Goal: Information Seeking & Learning: Learn about a topic

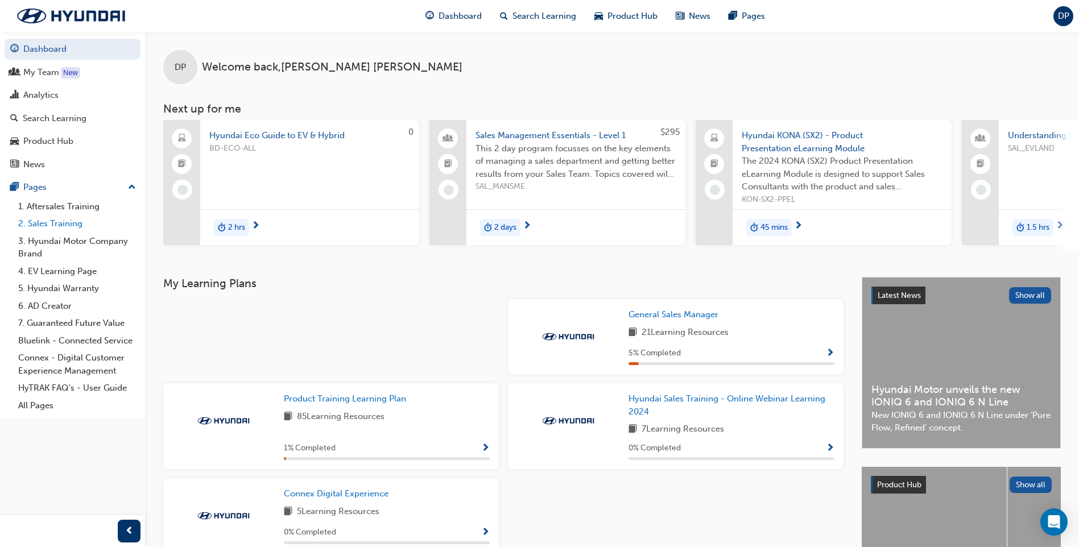
click at [44, 219] on link "2. Sales Training" at bounding box center [77, 224] width 127 height 18
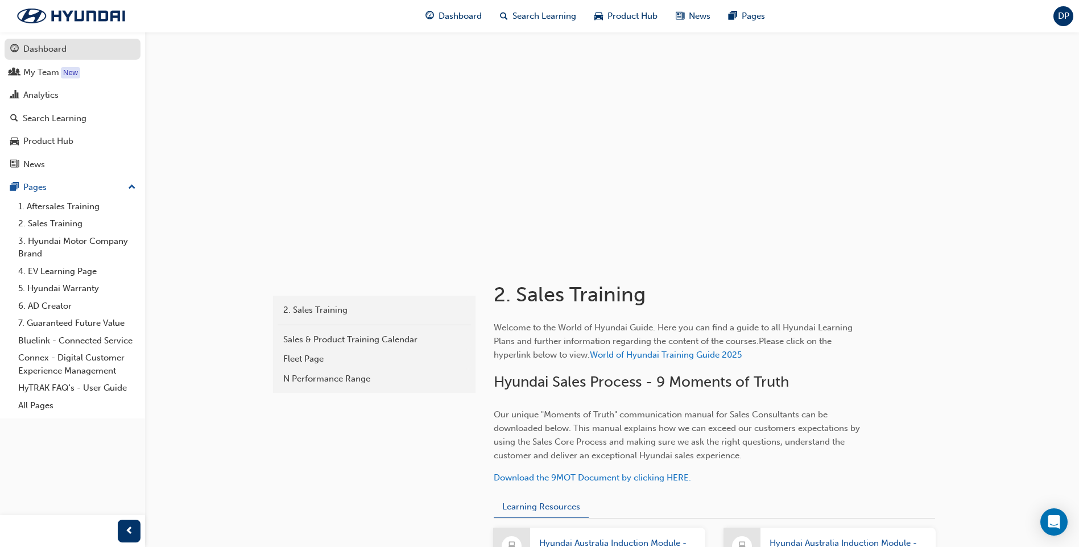
click at [56, 46] on div "Dashboard" at bounding box center [44, 49] width 43 height 13
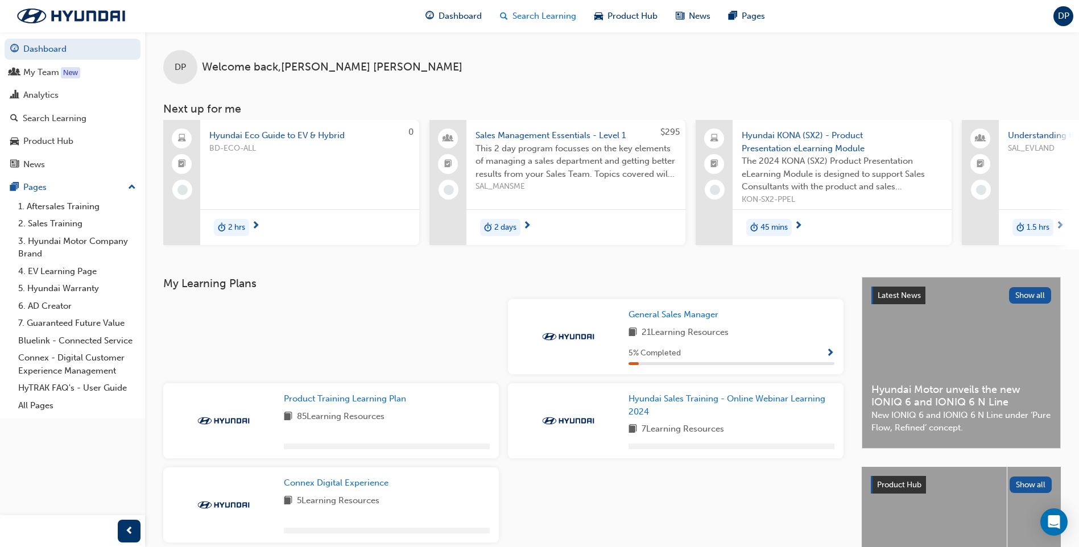
click at [534, 16] on span "Search Learning" at bounding box center [545, 16] width 64 height 13
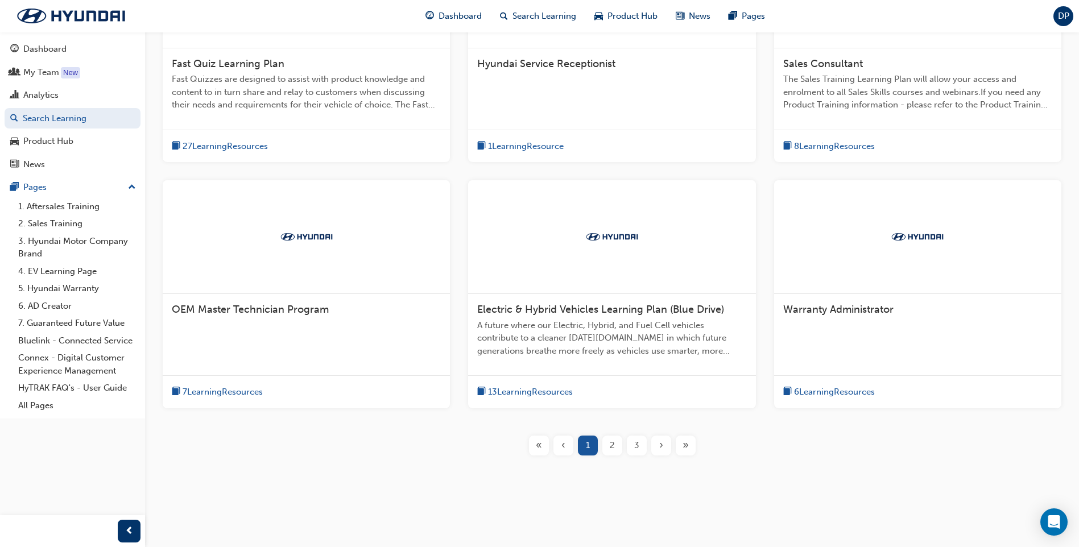
scroll to position [329, 0]
click at [611, 447] on span "2" at bounding box center [612, 445] width 5 height 13
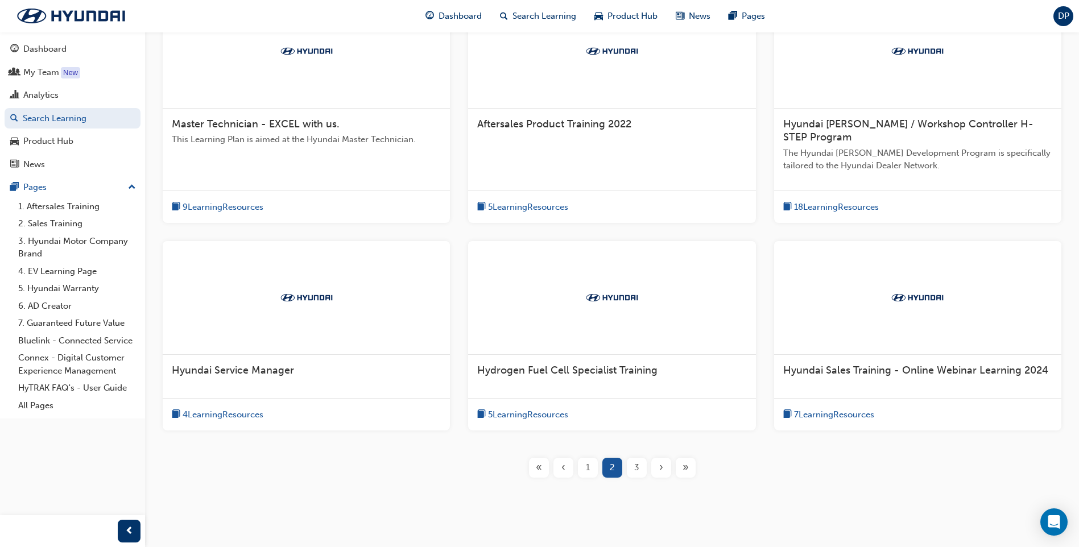
scroll to position [291, 0]
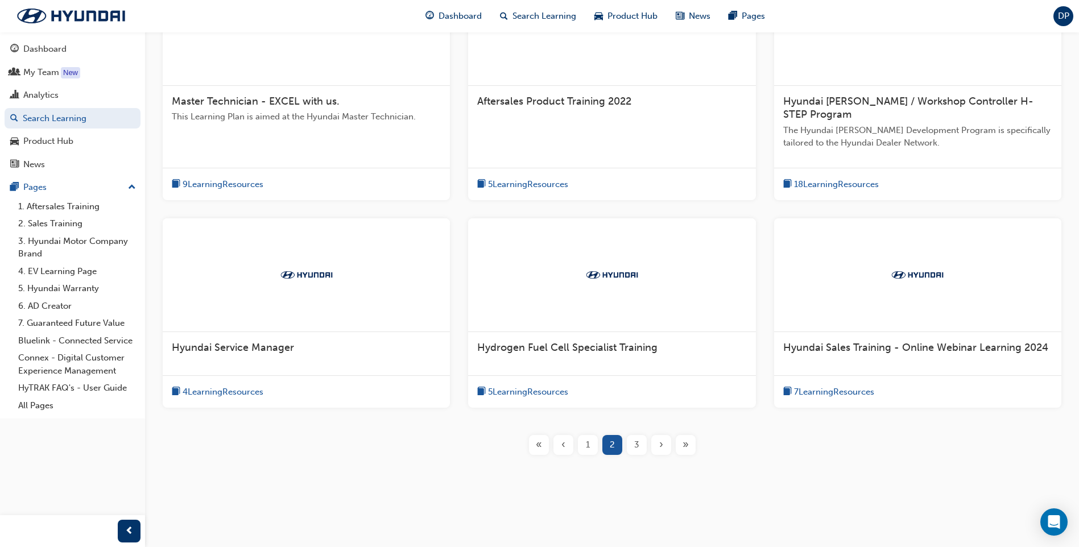
click at [827, 388] on span "7 Learning Resources" at bounding box center [834, 392] width 80 height 13
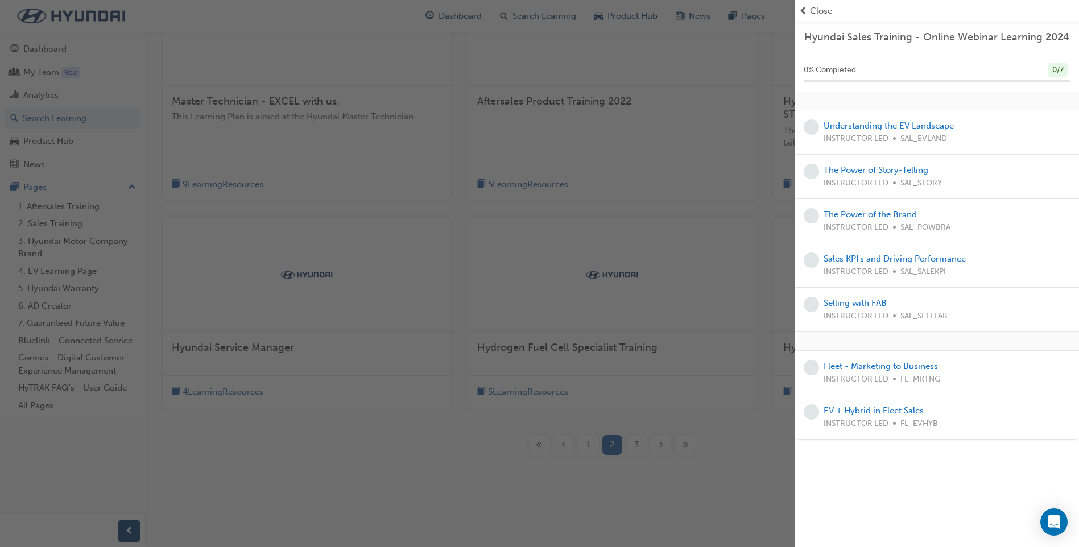
click at [702, 219] on div "button" at bounding box center [397, 273] width 795 height 547
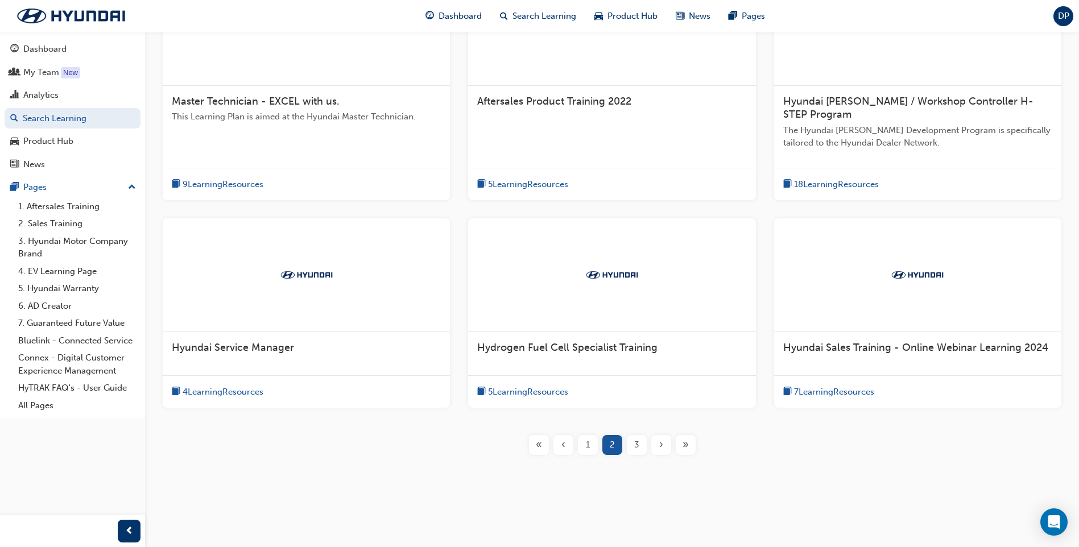
click at [633, 444] on div "3" at bounding box center [637, 445] width 20 height 20
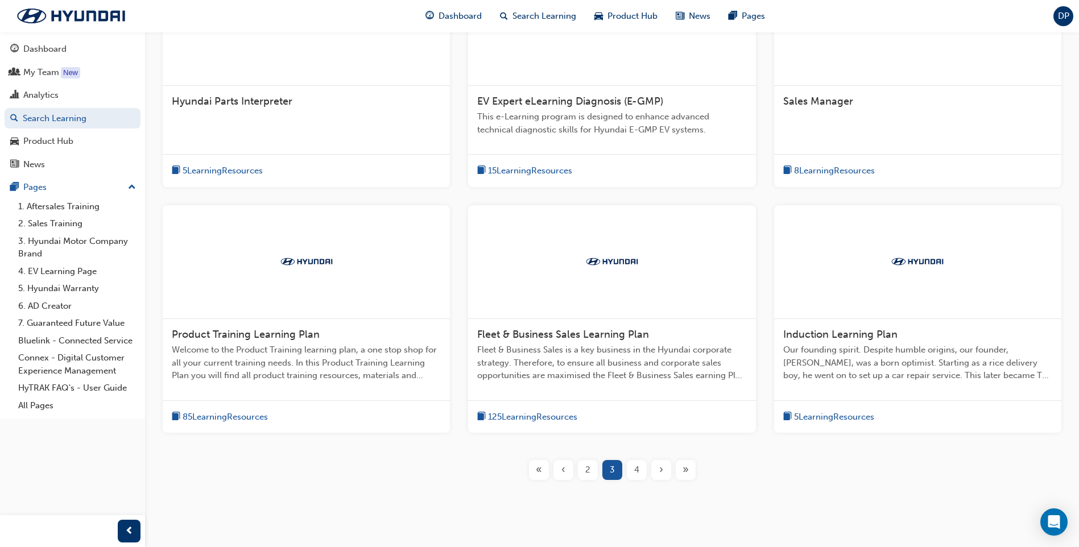
click at [816, 168] on span "8 Learning Resources" at bounding box center [834, 170] width 81 height 13
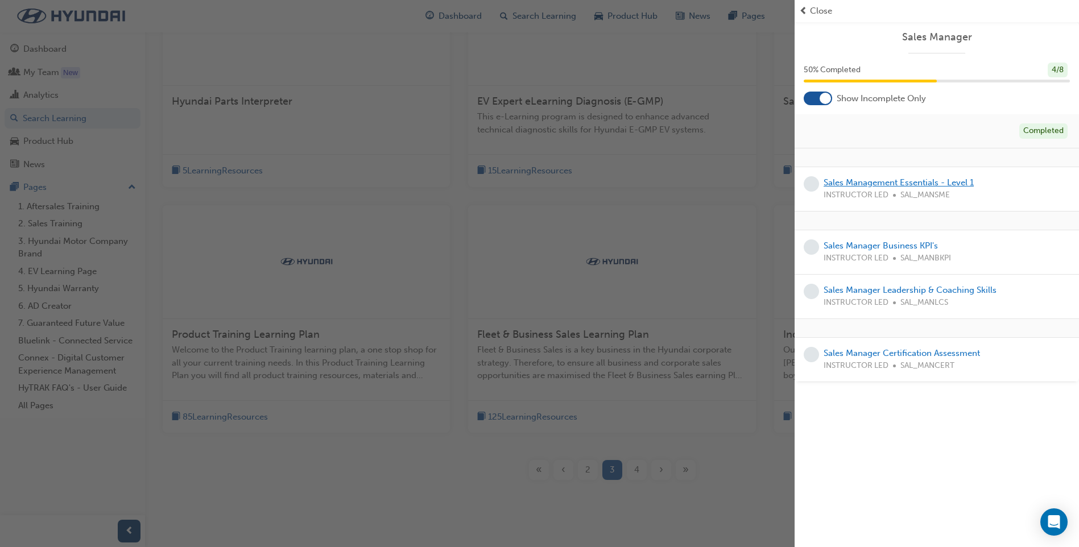
click at [864, 183] on link "Sales Management Essentials - Level 1" at bounding box center [899, 182] width 150 height 10
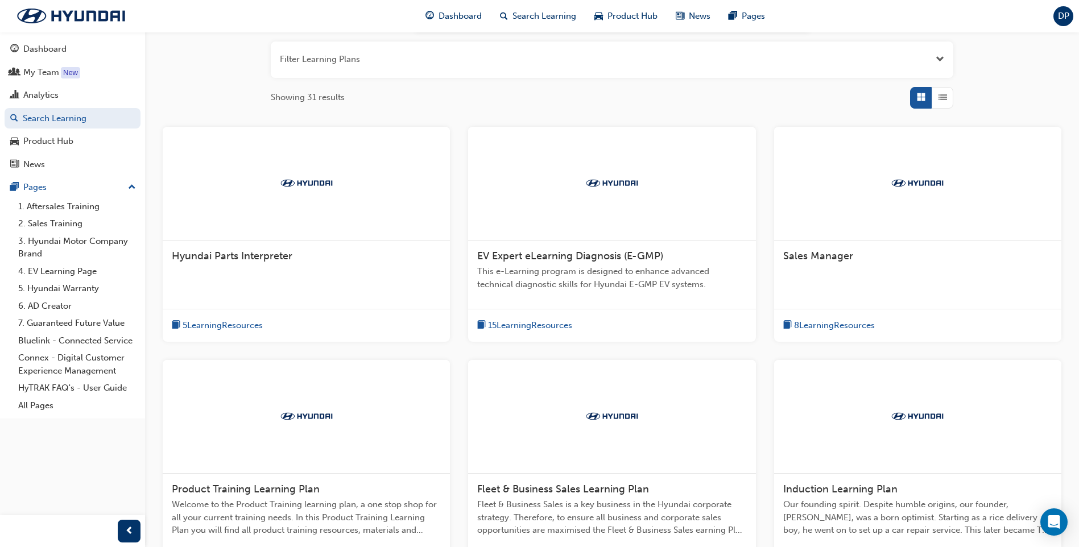
scroll to position [138, 0]
click at [805, 321] on span "8 Learning Resources" at bounding box center [834, 324] width 81 height 13
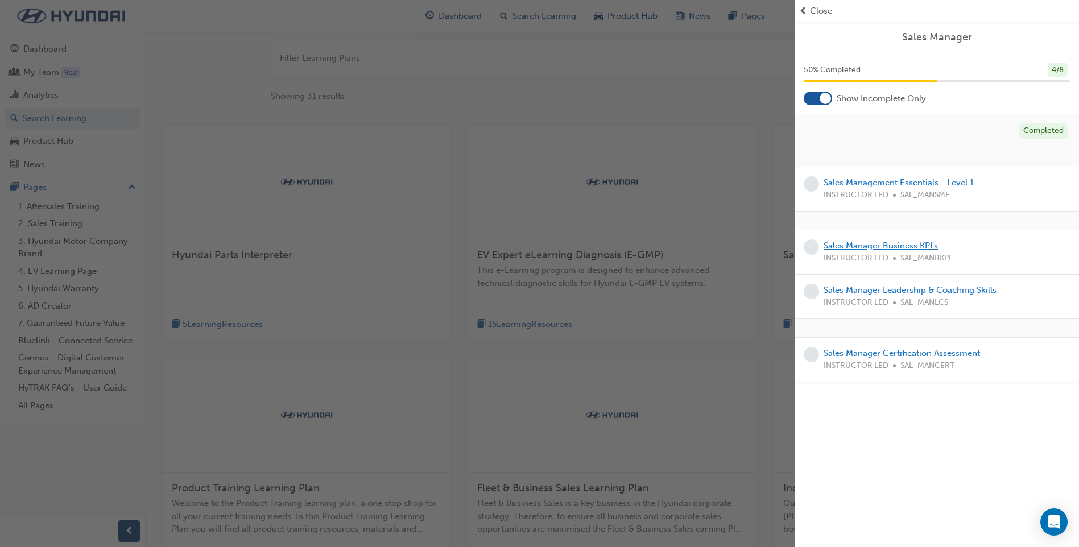
click at [876, 248] on link "Sales Manager Business KPI's" at bounding box center [881, 246] width 114 height 10
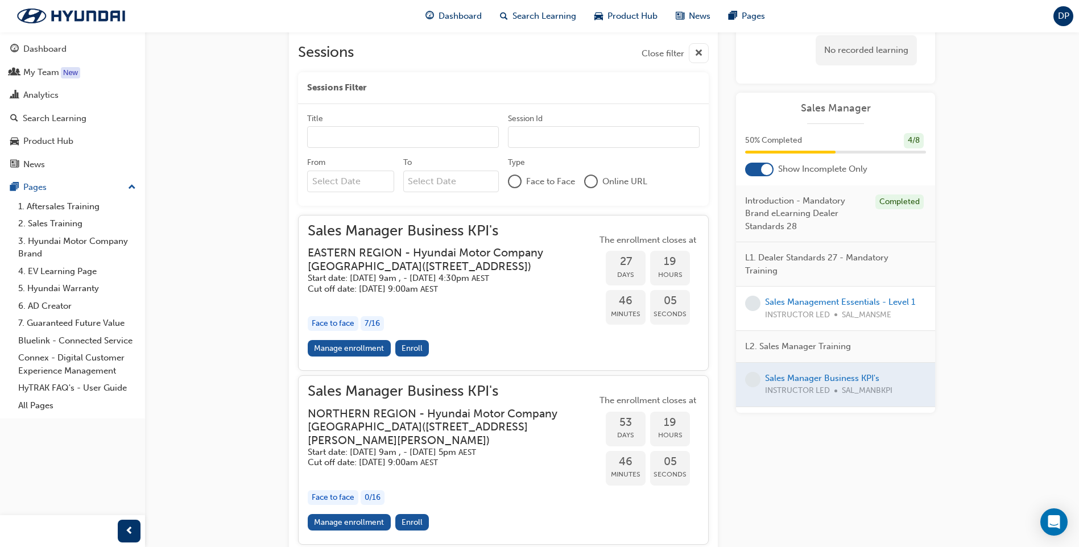
scroll to position [376, 0]
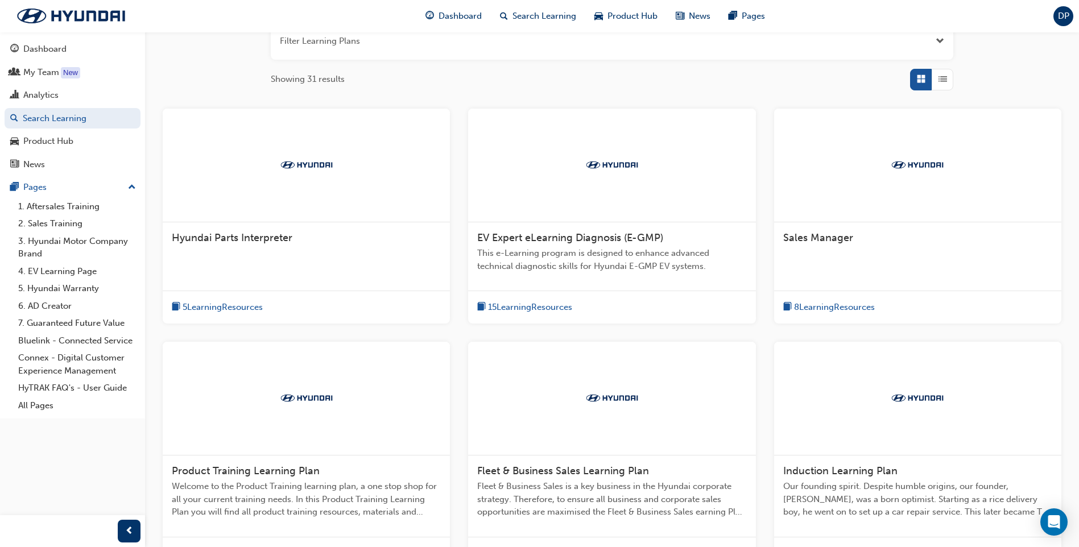
scroll to position [146, 0]
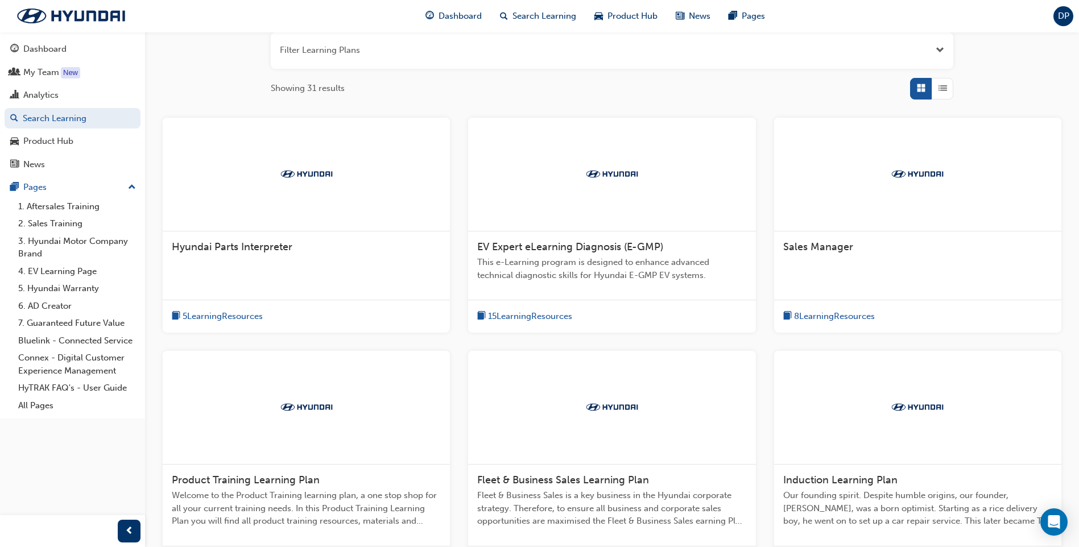
click at [837, 309] on div "8 Learning Resources" at bounding box center [829, 316] width 92 height 14
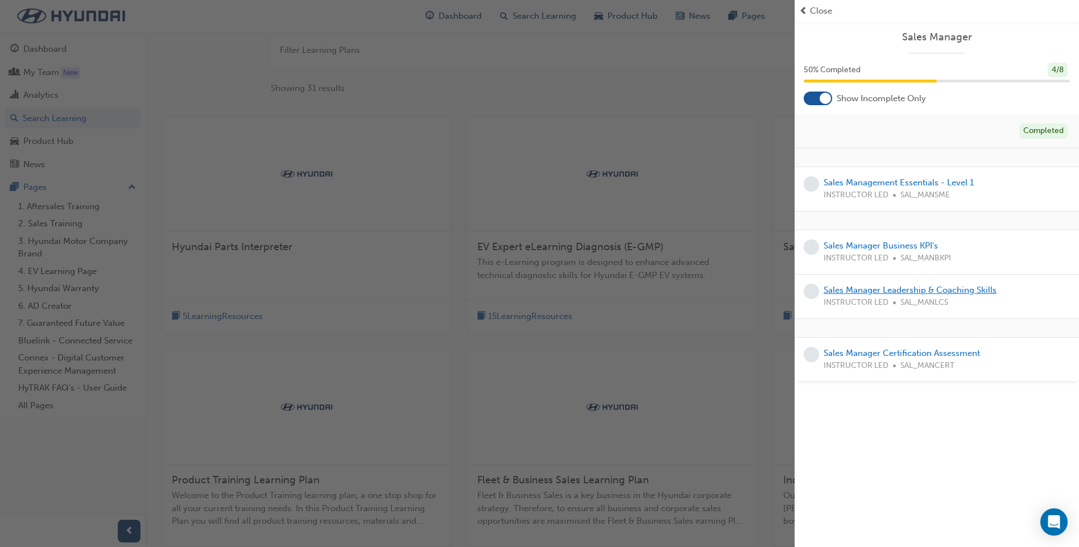
click at [843, 285] on link "Sales Manager Leadership & Coaching Skills" at bounding box center [910, 290] width 173 height 10
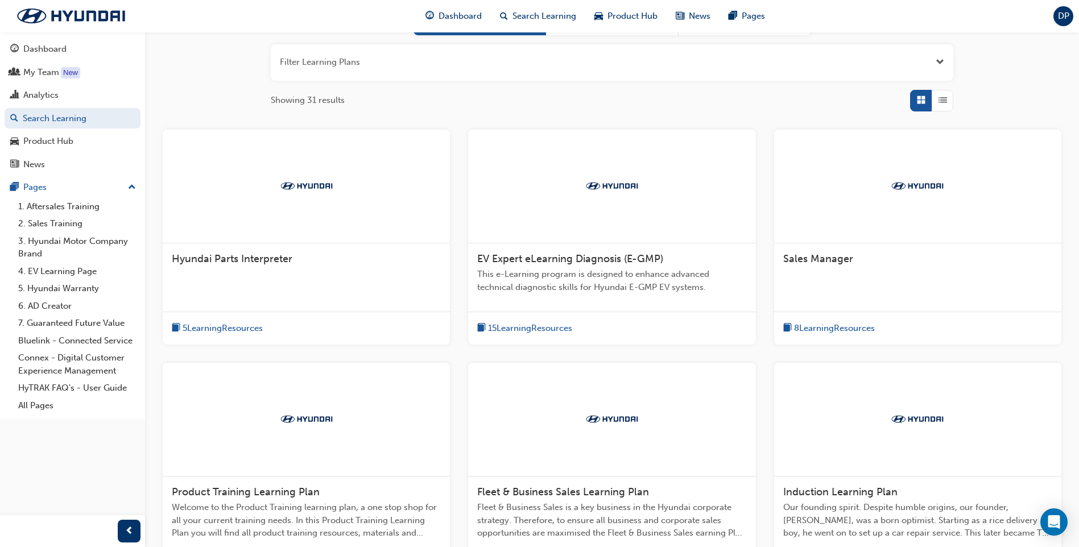
scroll to position [138, 0]
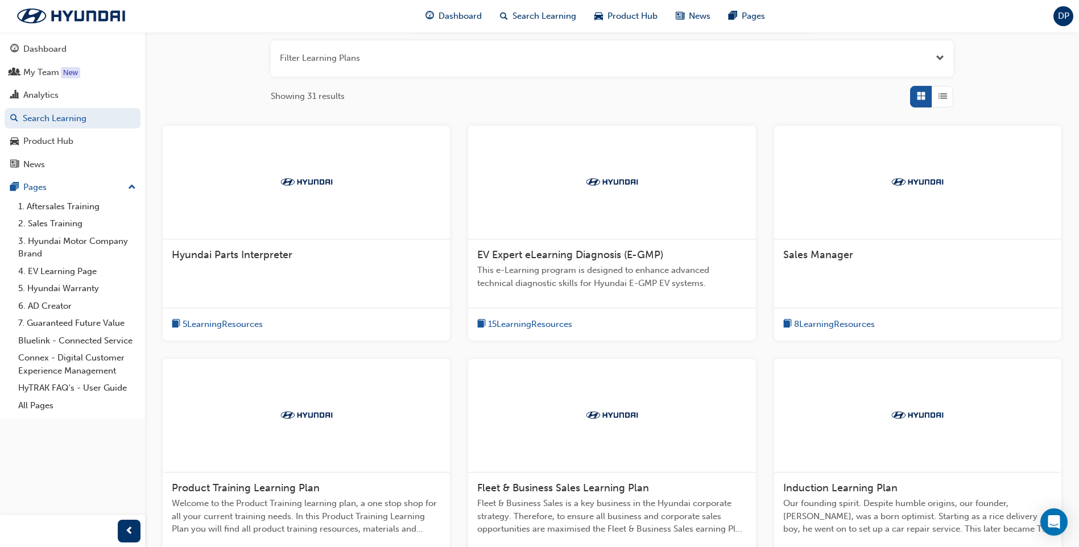
click at [827, 319] on span "8 Learning Resources" at bounding box center [834, 324] width 81 height 13
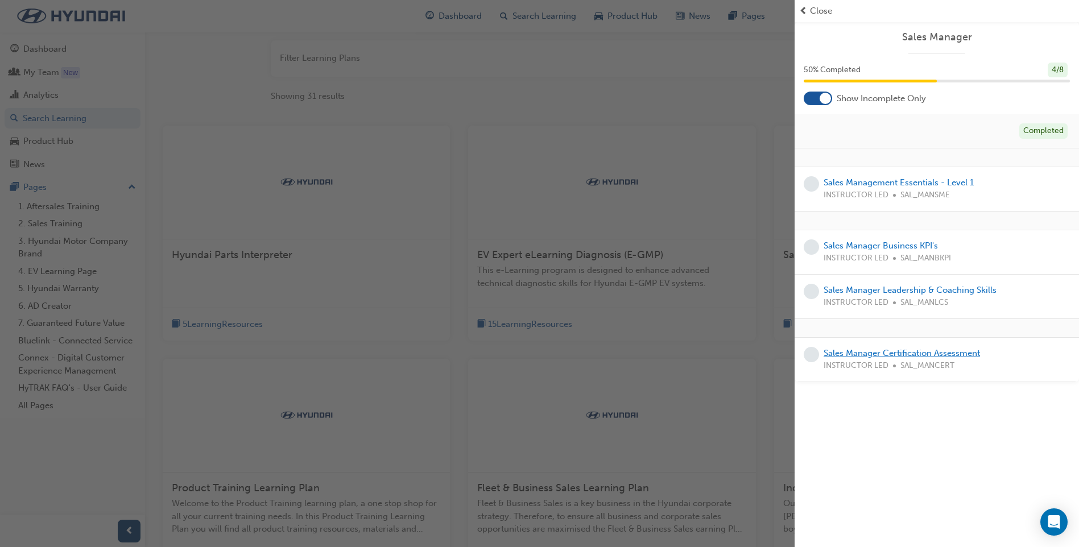
click at [867, 355] on link "Sales Manager Certification Assessment" at bounding box center [902, 353] width 156 height 10
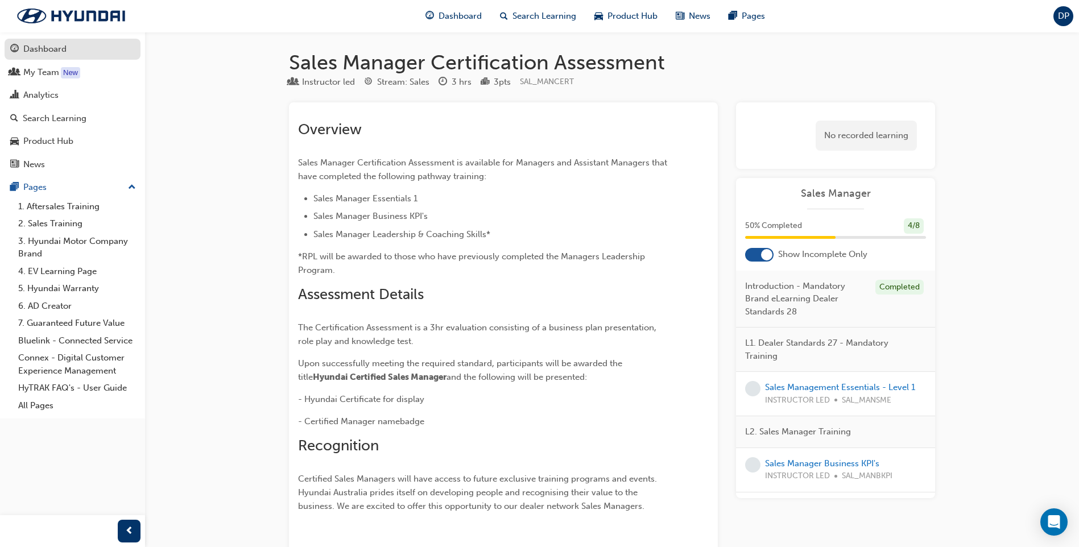
click at [35, 48] on div "Dashboard" at bounding box center [44, 49] width 43 height 13
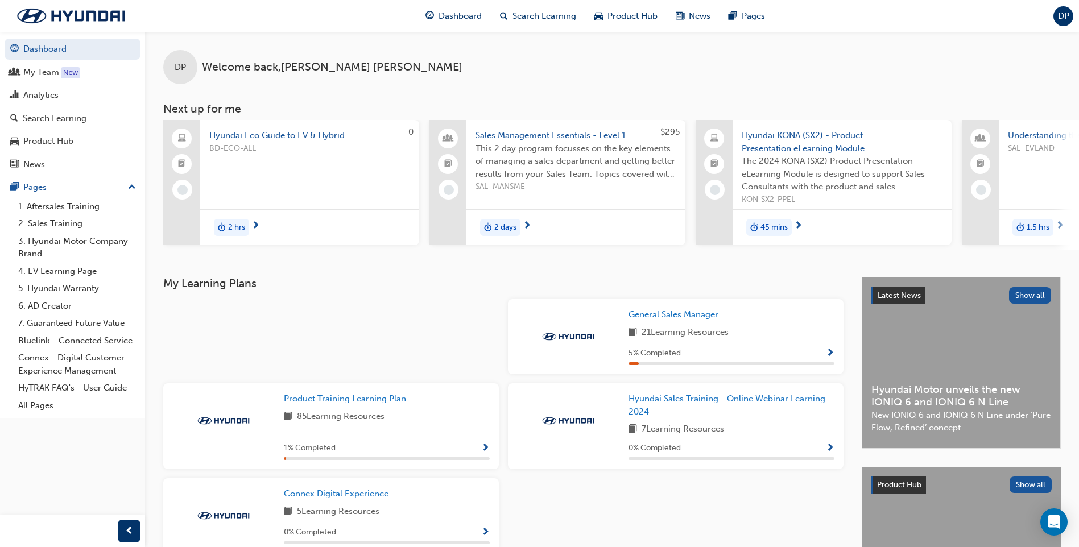
click at [830, 356] on span "Show Progress" at bounding box center [830, 354] width 9 height 10
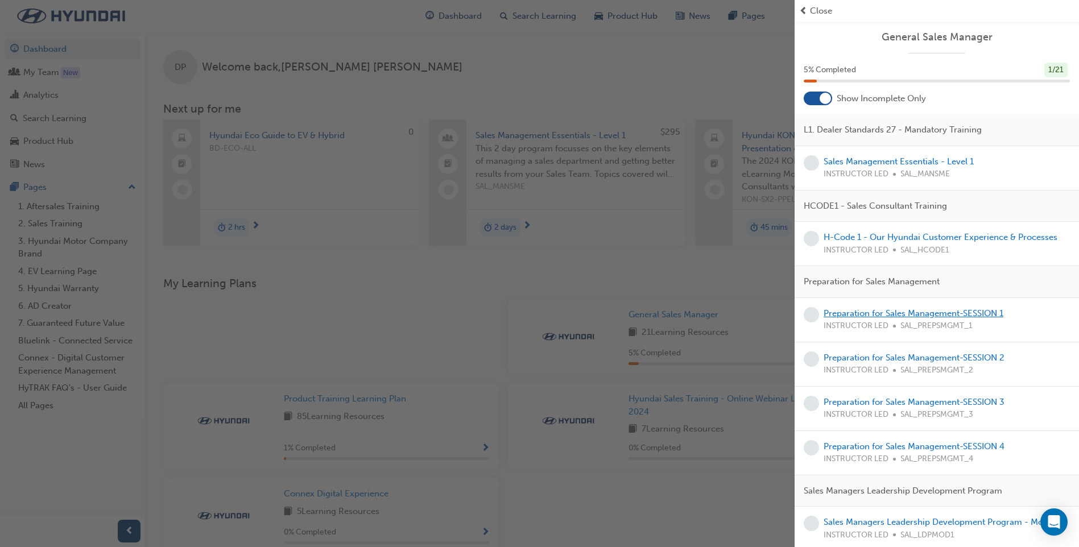
click at [846, 317] on link "Preparation for Sales Management-SESSION 1" at bounding box center [914, 313] width 180 height 10
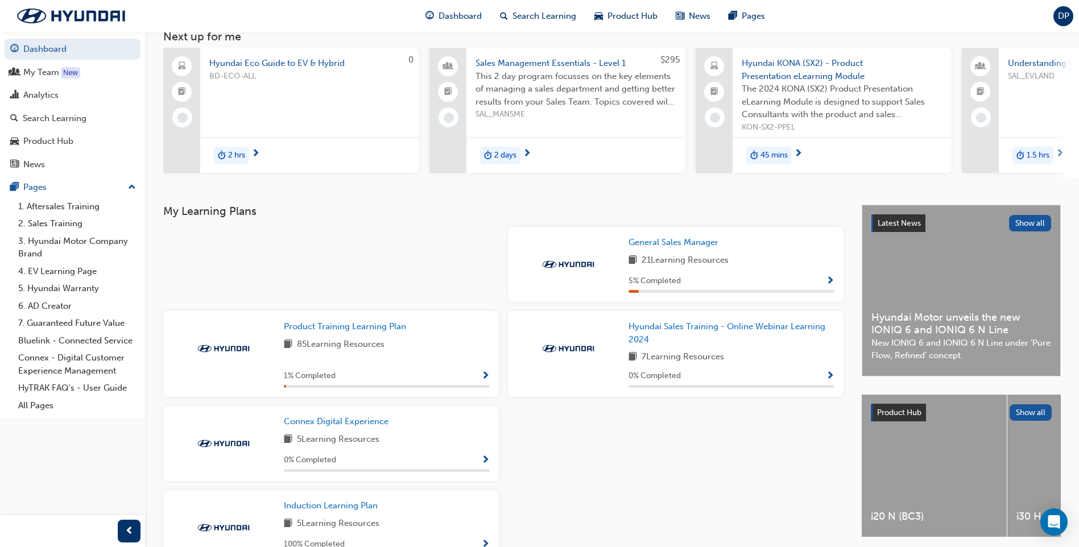
scroll to position [114, 0]
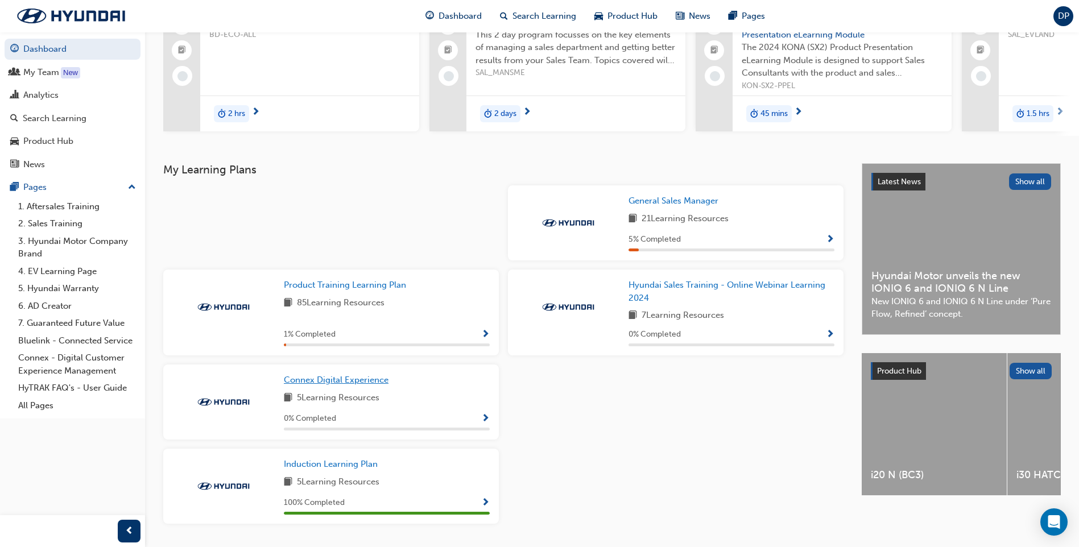
click at [330, 381] on span "Connex Digital Experience" at bounding box center [336, 380] width 105 height 10
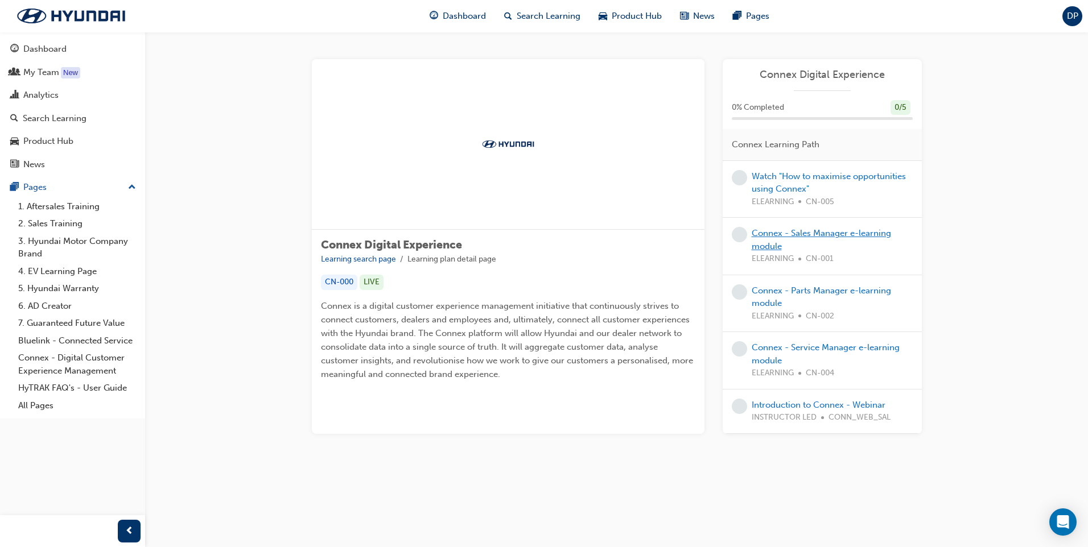
click at [827, 230] on link "Connex - Sales Manager e-learning module" at bounding box center [820, 239] width 139 height 23
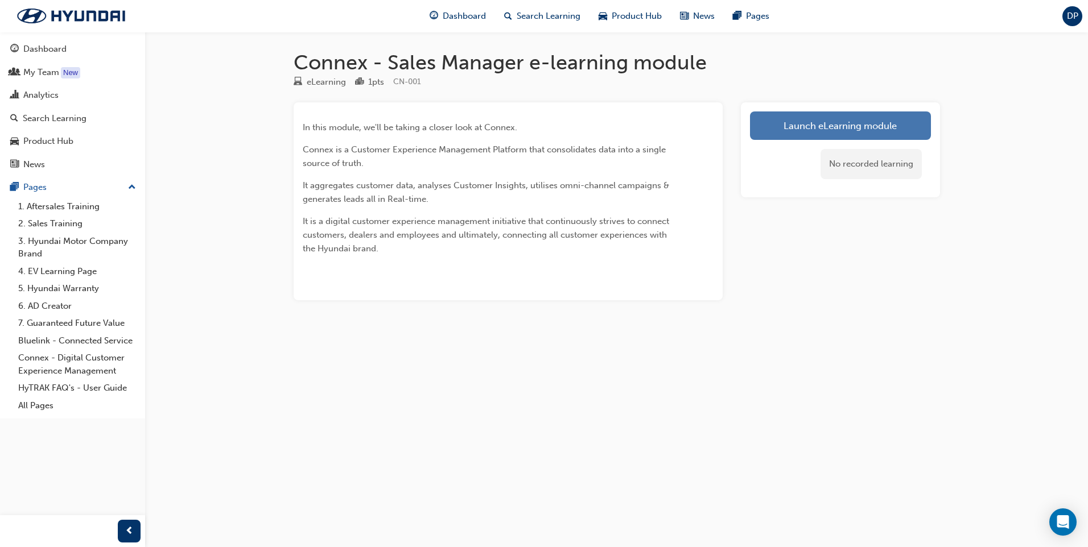
click at [787, 129] on link "Launch eLearning module" at bounding box center [840, 126] width 181 height 28
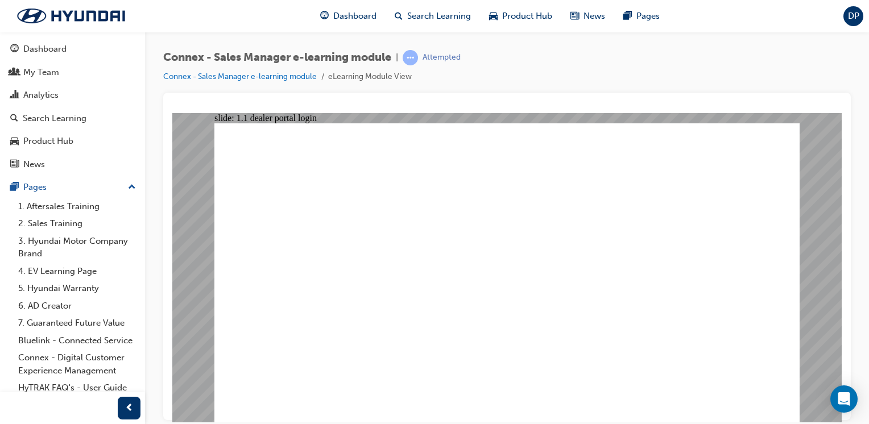
drag, startPoint x: 464, startPoint y: 268, endPoint x: 646, endPoint y: 250, distance: 182.9
drag, startPoint x: 703, startPoint y: 302, endPoint x: 709, endPoint y: 236, distance: 66.3
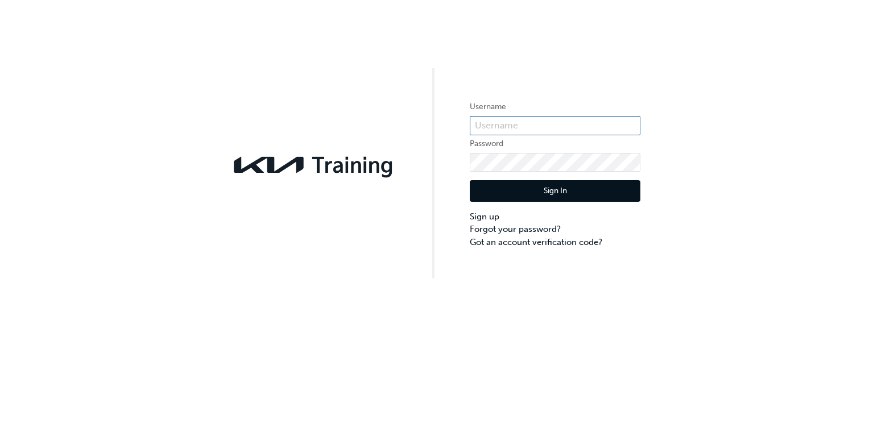
type input "KAU86181M6"
click at [554, 188] on button "Sign In" at bounding box center [555, 191] width 171 height 22
